Goal: Information Seeking & Learning: Learn about a topic

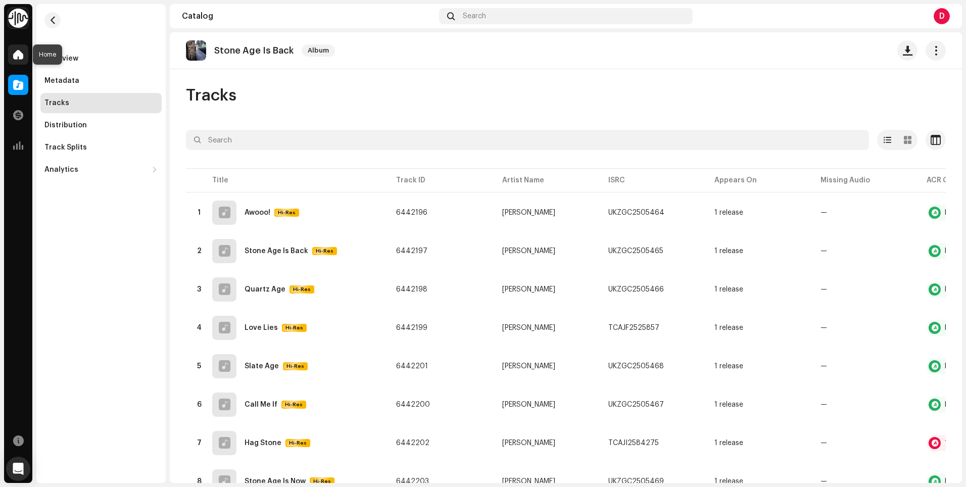
click at [17, 52] on span at bounding box center [18, 55] width 10 height 8
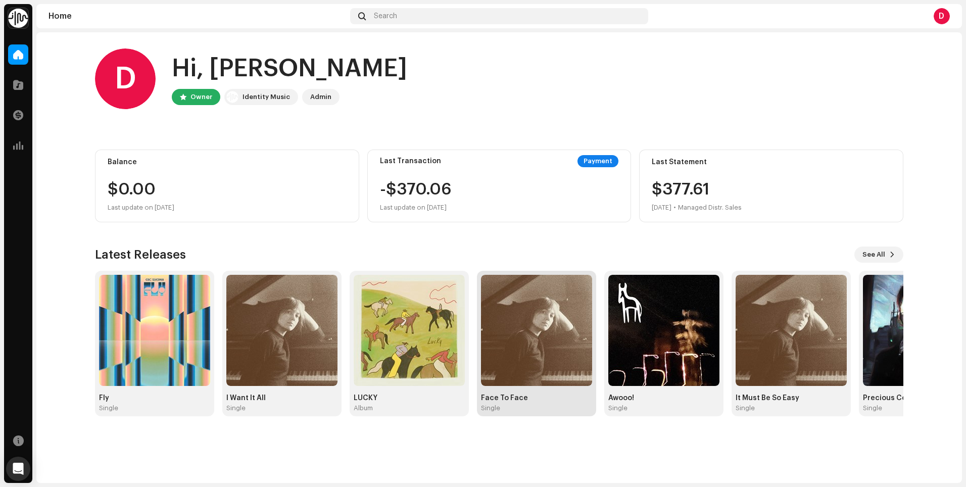
click at [546, 402] on div "Face To Face Single" at bounding box center [536, 403] width 111 height 18
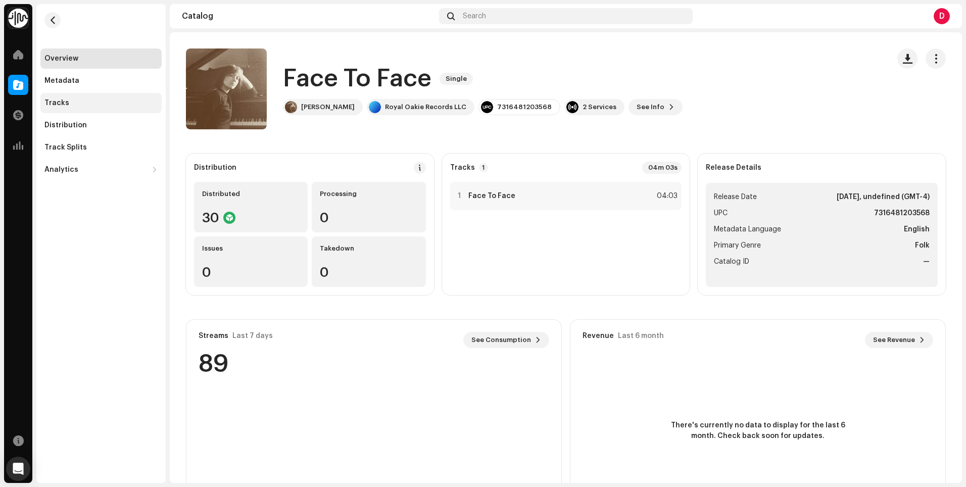
click at [76, 100] on div "Tracks" at bounding box center [100, 103] width 113 height 8
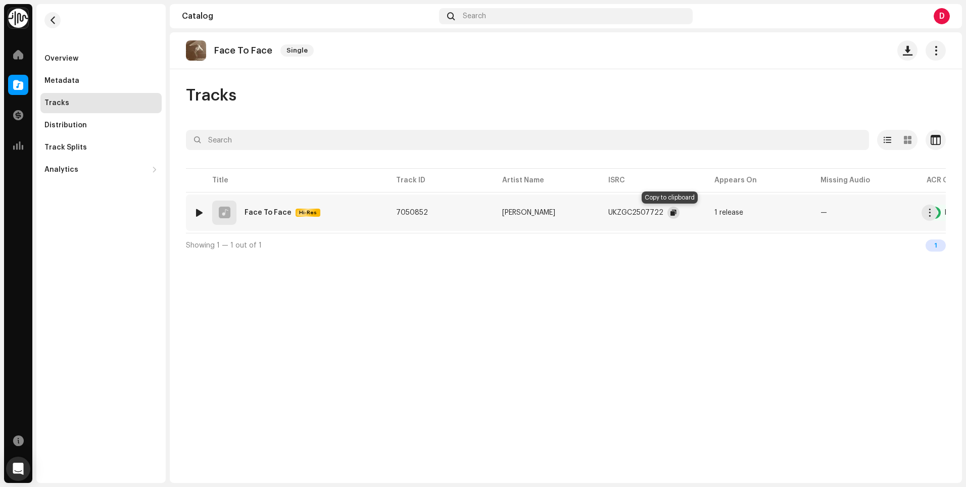
click at [671, 211] on span "button" at bounding box center [674, 213] width 6 height 8
click at [50, 19] on span "button" at bounding box center [53, 20] width 8 height 8
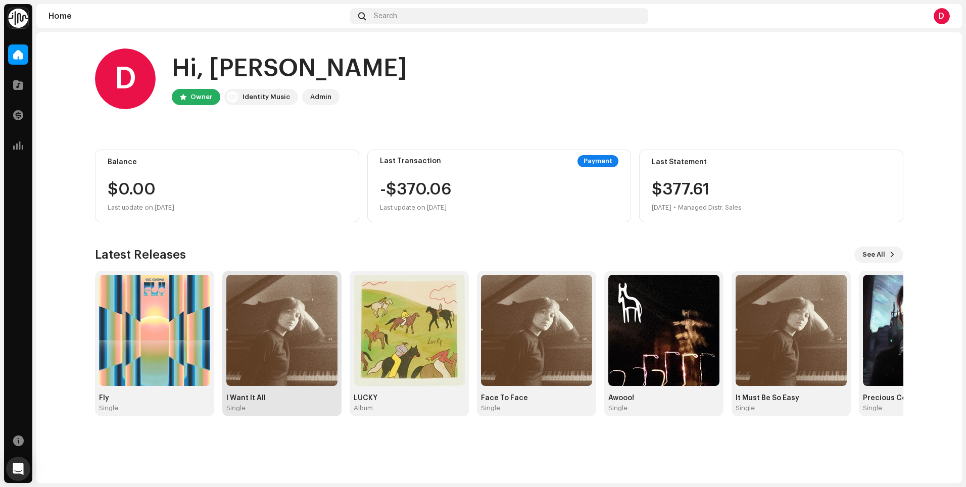
click at [302, 377] on img at bounding box center [281, 330] width 111 height 111
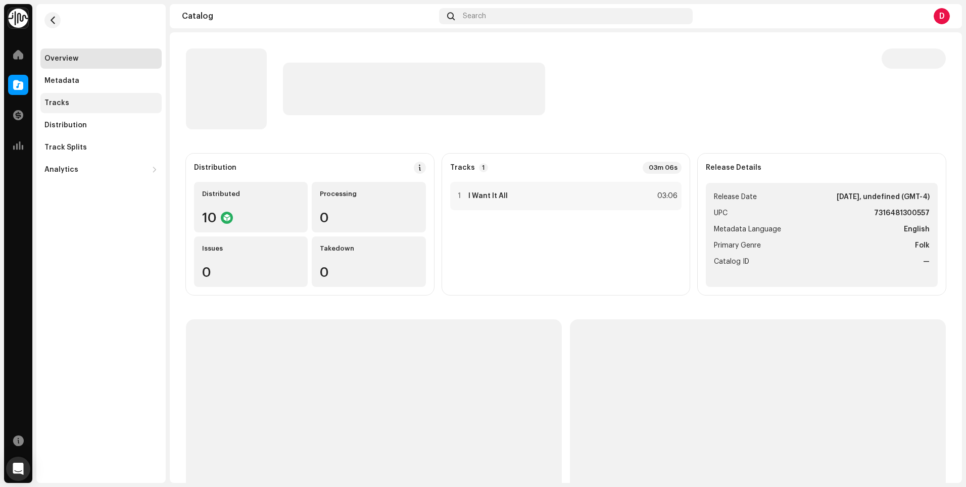
click at [84, 103] on div "Tracks" at bounding box center [100, 103] width 113 height 8
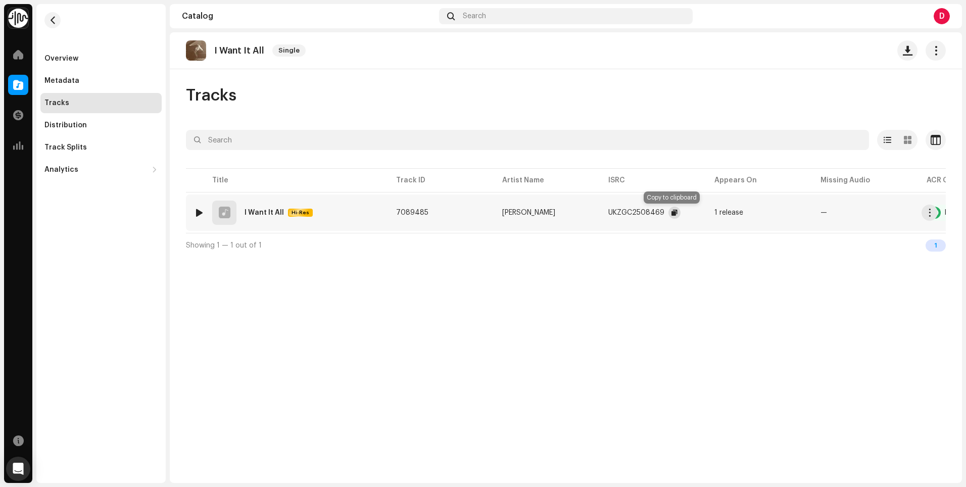
click at [672, 213] on span "button" at bounding box center [675, 213] width 6 height 8
